Goal: Task Accomplishment & Management: Manage account settings

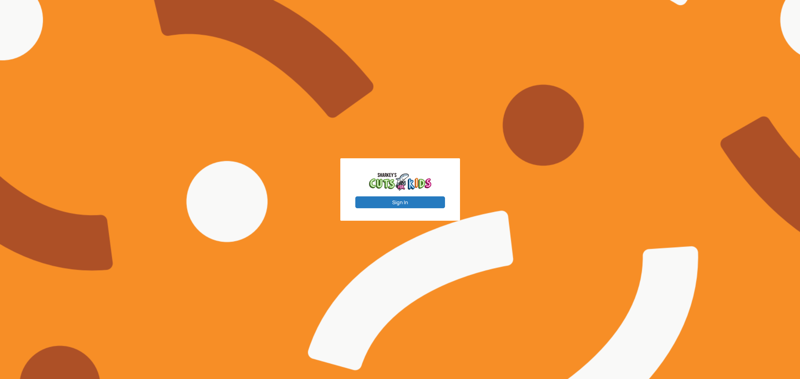
click at [417, 202] on button "Sign In" at bounding box center [400, 203] width 90 height 12
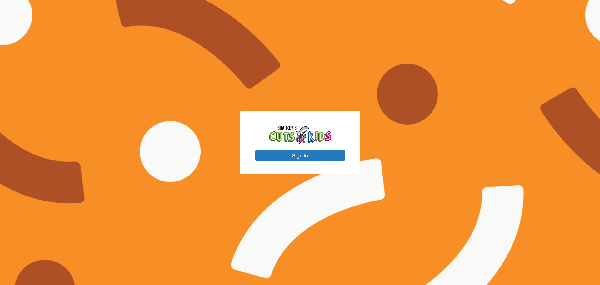
click at [293, 158] on button "Sign In" at bounding box center [300, 155] width 90 height 12
